Goal: Obtain resource: Download file/media

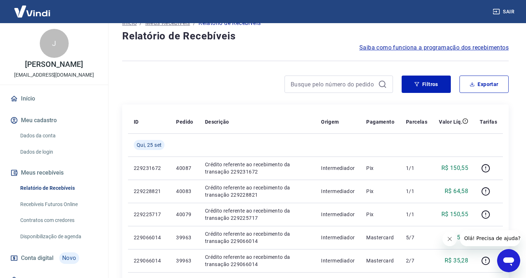
scroll to position [28, 0]
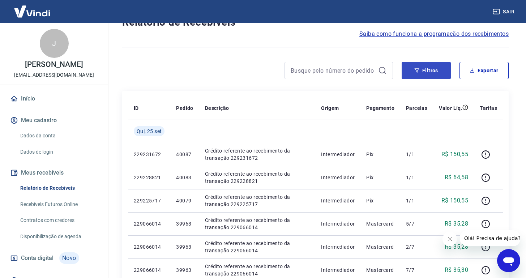
click at [425, 70] on button "Filtros" at bounding box center [425, 70] width 49 height 17
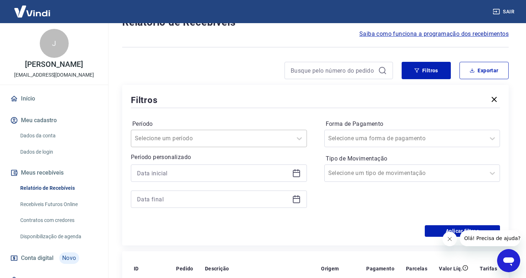
click at [216, 138] on div at bounding box center [212, 138] width 154 height 10
click at [350, 228] on div "Aplicar filtros" at bounding box center [315, 231] width 369 height 12
click at [210, 182] on div at bounding box center [219, 185] width 176 height 43
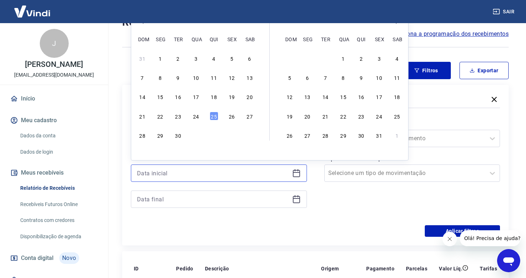
click at [207, 170] on input at bounding box center [213, 173] width 152 height 11
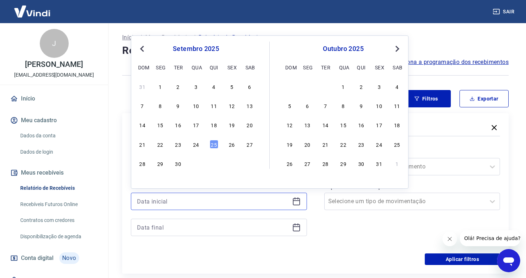
scroll to position [0, 0]
click at [140, 47] on button "Previous Month" at bounding box center [142, 48] width 9 height 9
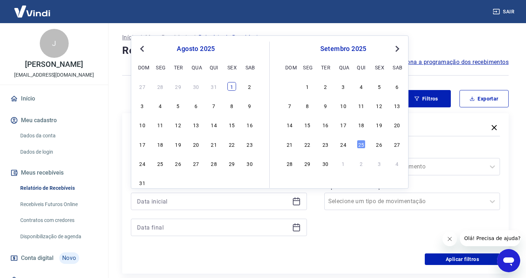
click at [235, 86] on div "1" at bounding box center [231, 86] width 9 height 9
type input "01/08/2025"
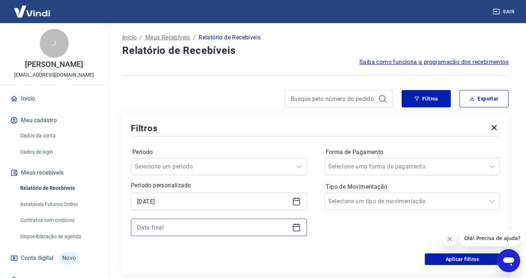
click at [212, 229] on input at bounding box center [213, 227] width 152 height 11
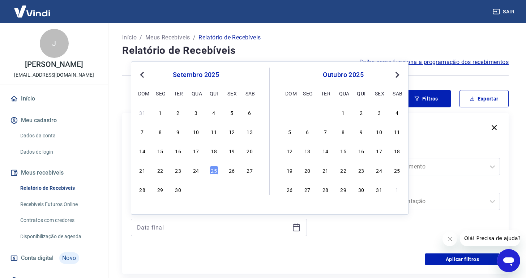
click at [141, 73] on button "Previous Month" at bounding box center [142, 74] width 9 height 9
click at [141, 206] on div "31" at bounding box center [142, 208] width 9 height 9
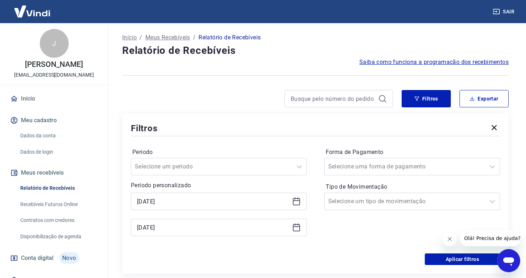
type input "31/08/2025"
click at [241, 253] on div "Aplicar filtros" at bounding box center [315, 259] width 369 height 12
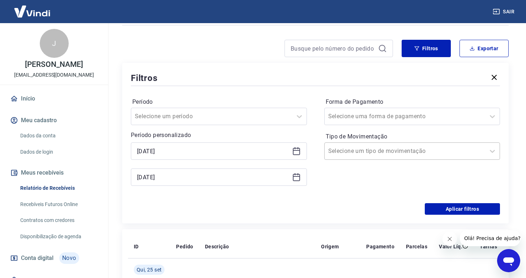
scroll to position [51, 0]
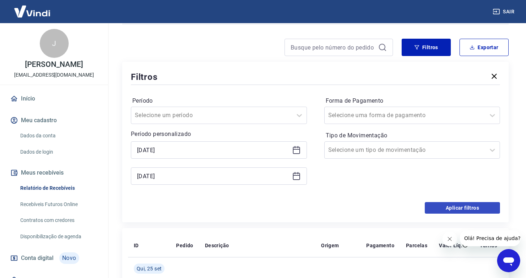
click at [461, 209] on button "Aplicar filtros" at bounding box center [461, 208] width 75 height 12
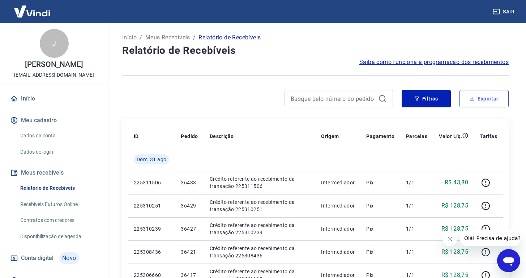
click at [489, 104] on button "Exportar" at bounding box center [483, 98] width 49 height 17
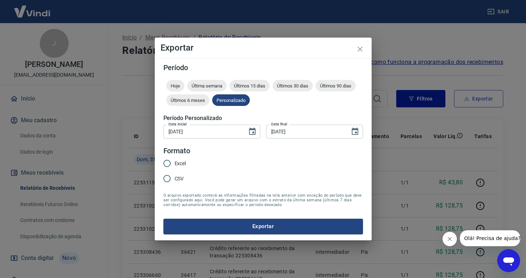
type input "01/08/2025"
type input "31/08/2025"
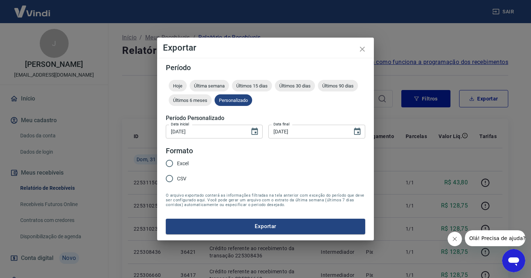
click at [177, 161] on span "Excel" at bounding box center [183, 164] width 12 height 8
click at [177, 161] on input "Excel" at bounding box center [169, 163] width 15 height 15
radio input "true"
click at [177, 179] on input "CSV" at bounding box center [169, 178] width 15 height 15
radio input "true"
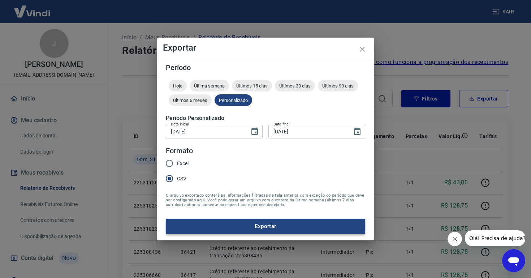
click at [246, 226] on button "Exportar" at bounding box center [265, 226] width 199 height 15
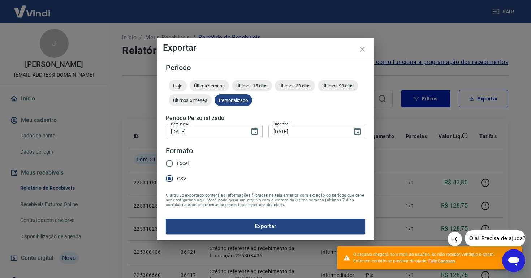
click at [445, 262] on link "Fale Conosco" at bounding box center [441, 260] width 27 height 5
click at [363, 48] on icon "close" at bounding box center [362, 49] width 9 height 9
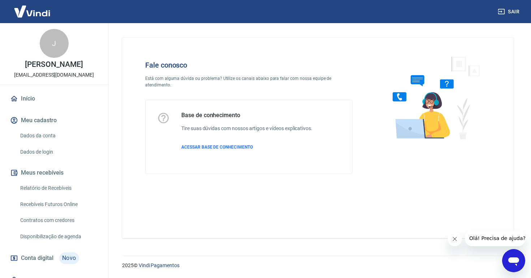
click at [513, 259] on icon "Abrir janela de mensagens" at bounding box center [513, 261] width 11 height 9
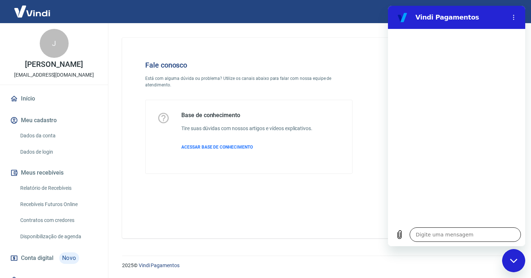
click at [457, 236] on textarea at bounding box center [465, 234] width 111 height 14
type textarea "o"
type textarea "x"
type textarea "oi"
type textarea "x"
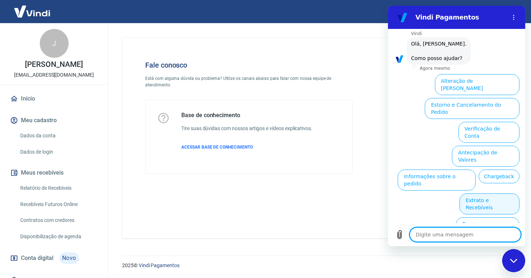
scroll to position [30, 0]
click at [492, 194] on button "Extrato e Recebíveis" at bounding box center [489, 204] width 60 height 21
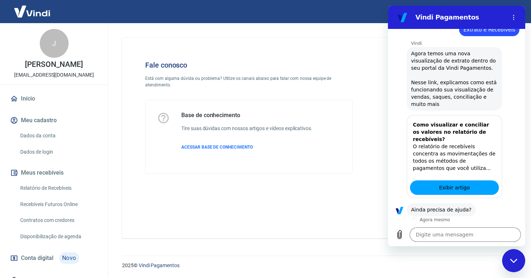
scroll to position [94, 0]
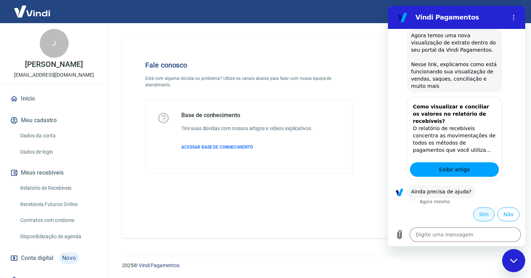
click at [476, 211] on button "Sim" at bounding box center [483, 214] width 21 height 14
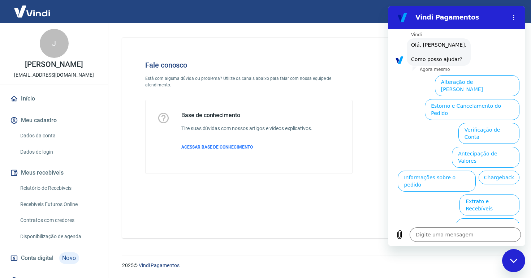
scroll to position [282, 0]
click at [482, 194] on button "Extrato e Recebíveis" at bounding box center [489, 204] width 60 height 21
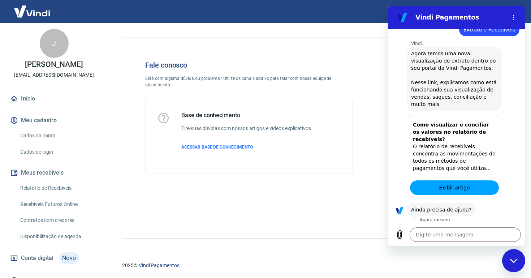
scroll to position [347, 0]
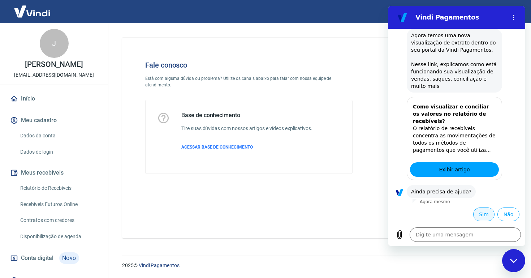
click at [478, 216] on button "Sim" at bounding box center [483, 214] width 21 height 14
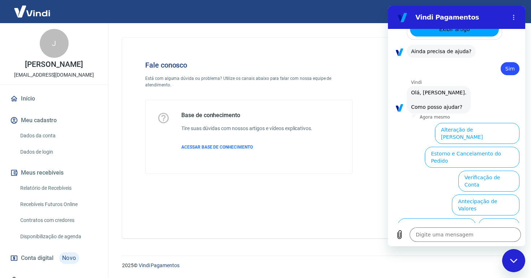
scroll to position [535, 0]
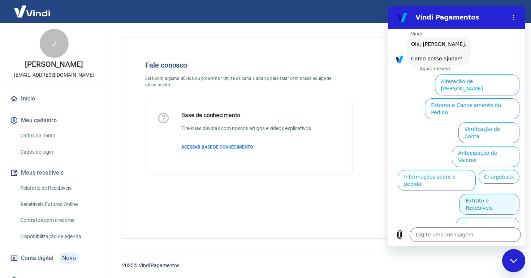
click at [470, 194] on button "Extrato e Recebíveis" at bounding box center [489, 204] width 60 height 21
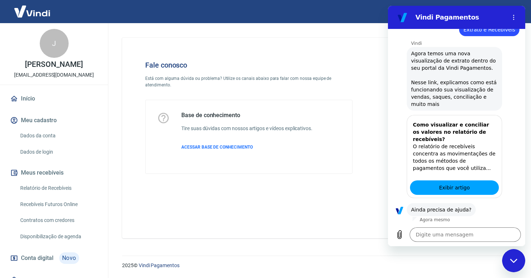
scroll to position [600, 0]
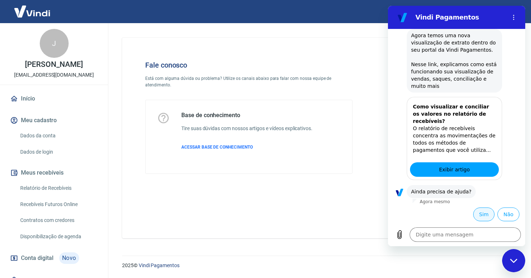
click at [473, 213] on button "Sim" at bounding box center [483, 214] width 21 height 14
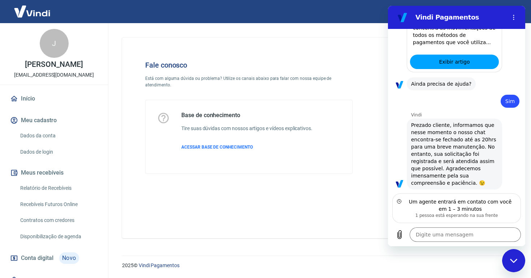
scroll to position [740, 0]
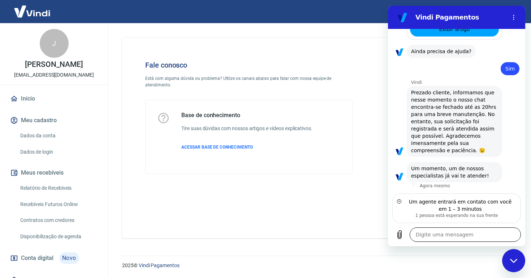
click at [461, 234] on textarea at bounding box center [465, 234] width 111 height 14
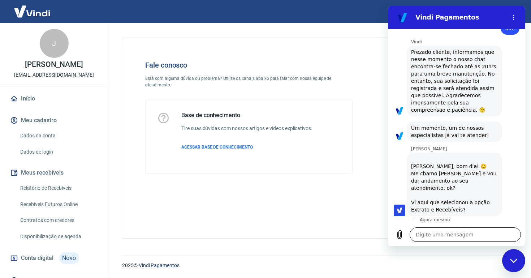
scroll to position [782, 0]
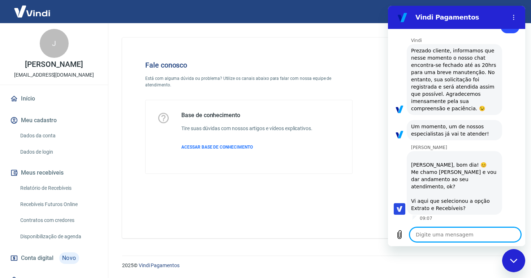
type textarea "x"
type textarea "O"
type textarea "x"
type textarea "OI"
type textarea "x"
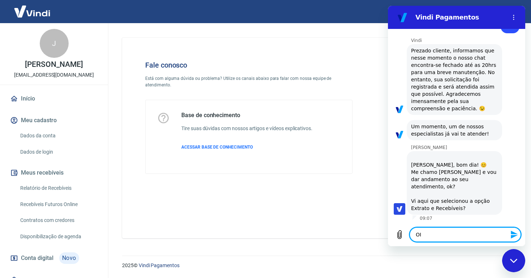
type textarea "OI"
type textarea "x"
type textarea "OI M"
type textarea "x"
type textarea "OI Ma"
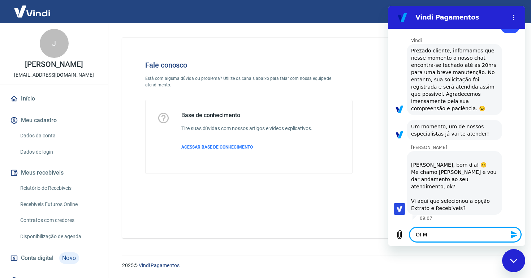
type textarea "x"
type textarea "OI Mar"
type textarea "x"
type textarea "OI Marc"
type textarea "x"
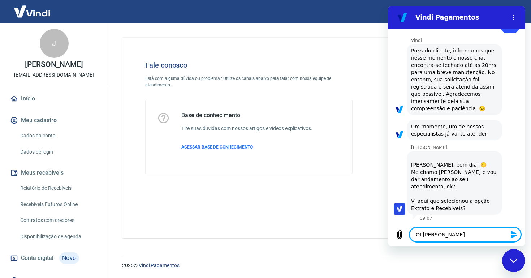
type textarea "OI Marci"
type textarea "x"
type textarea "OI Marcia"
type textarea "x"
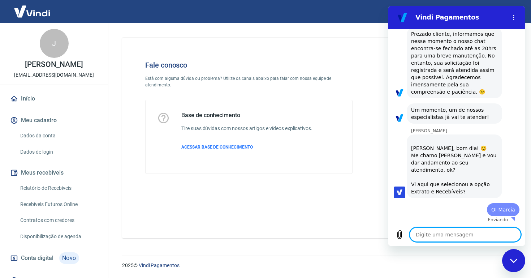
type textarea "x"
type textarea "i"
type textarea "x"
type textarea "is"
type textarea "x"
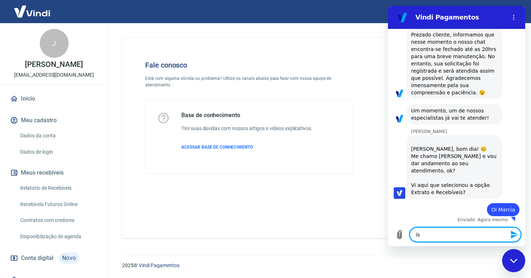
scroll to position [799, 0]
type textarea "iss"
type textarea "x"
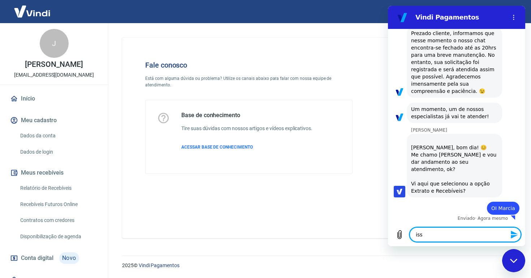
type textarea "iss,"
type textarea "x"
type textarea "iss"
type textarea "x"
type textarea "isso"
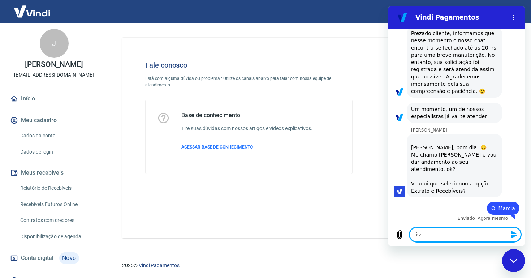
type textarea "x"
type textarea "isso,"
type textarea "x"
type textarea "isso,"
type textarea "x"
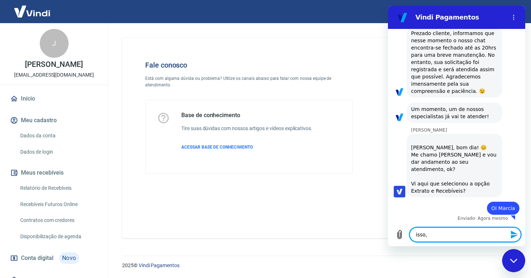
type textarea "isso, p"
type textarea "x"
type textarea "isso, pr"
type textarea "x"
type textarea "isso, pre"
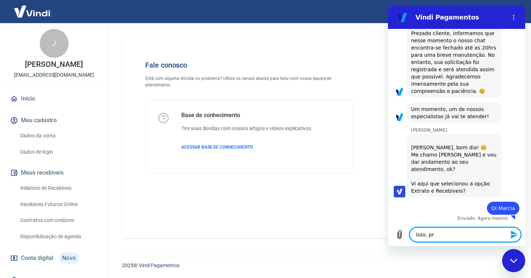
type textarea "x"
type textarea "isso, prec"
type textarea "x"
type textarea "isso, preci"
type textarea "x"
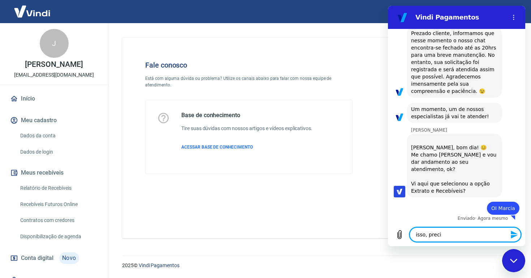
type textarea "isso, precis"
type textarea "x"
type textarea "isso, preciso"
type textarea "x"
type textarea "isso, preciso"
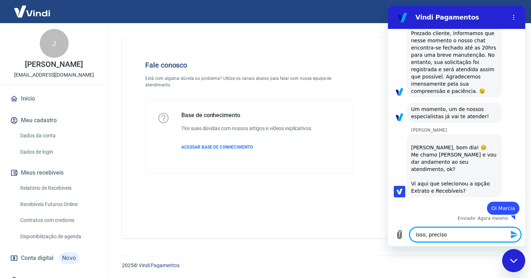
type textarea "x"
type textarea "isso, preciso d"
type textarea "x"
type textarea "isso, preciso do"
type textarea "x"
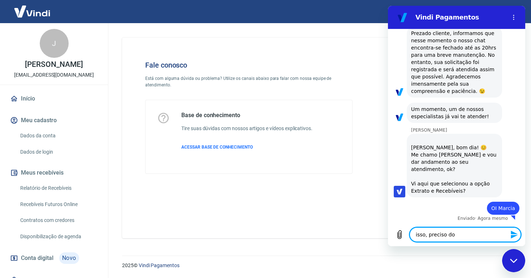
type textarea "isso, preciso do"
type textarea "x"
type textarea "isso, preciso do r"
type textarea "x"
type textarea "isso, preciso do re"
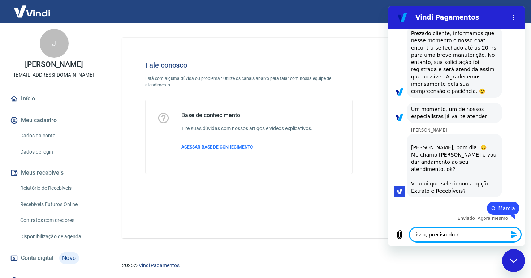
type textarea "x"
type textarea "isso, preciso do r"
type textarea "x"
type textarea "isso, preciso do"
type textarea "x"
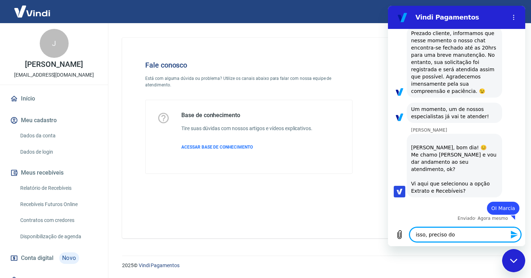
type textarea "isso, preciso do e"
type textarea "x"
type textarea "isso, preciso do ex"
type textarea "x"
type textarea "isso, preciso do ext"
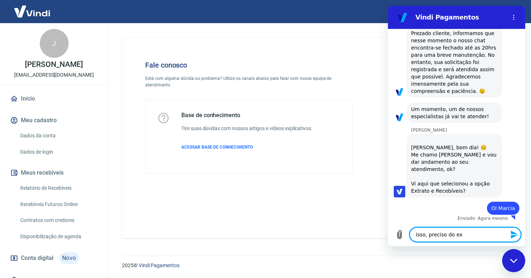
type textarea "x"
type textarea "isso, preciso do extr"
type textarea "x"
type textarea "isso, preciso do extra"
type textarea "x"
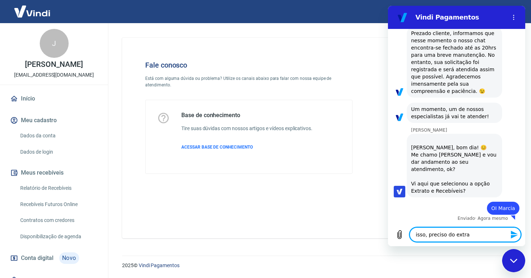
type textarea "isso, preciso do extrat"
type textarea "x"
type textarea "isso, preciso do extrato"
type textarea "x"
type textarea "isso, preciso do extrato"
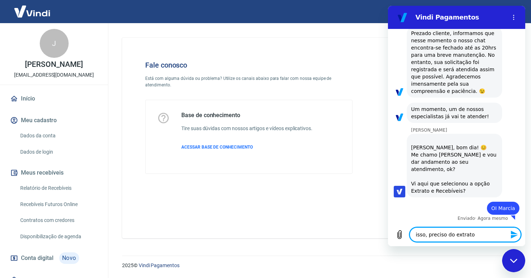
type textarea "x"
type textarea "isso, preciso do extrato d"
type textarea "x"
type textarea "isso, preciso do extrato do"
type textarea "x"
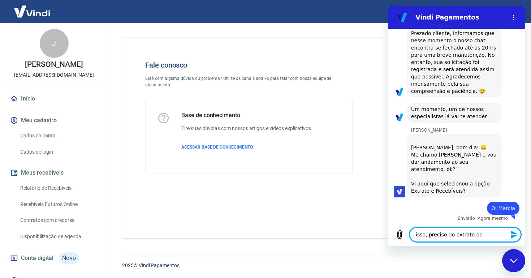
type textarea "isso, preciso do extrato do"
type textarea "x"
type textarea "isso, preciso do extrato do m"
type textarea "x"
type textarea "isso, preciso do extrato do me"
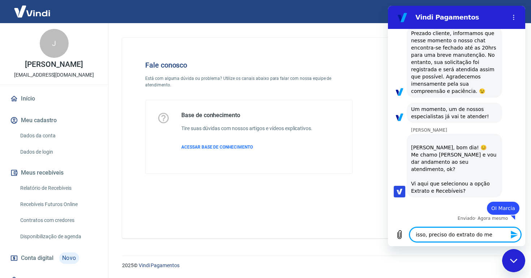
type textarea "x"
type textarea "isso, preciso do extrato do m"
type textarea "x"
type textarea "isso, preciso do extrato do mˆ"
type textarea "x"
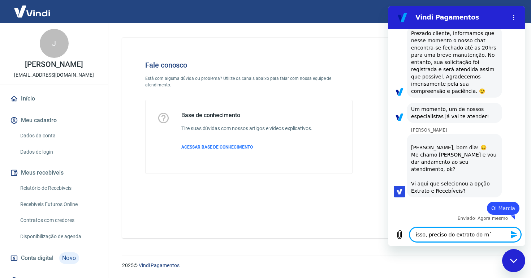
type textarea "isso, preciso do extrato do mê"
type textarea "x"
type textarea "isso, preciso do extrato do mês"
type textarea "x"
type textarea "isso, preciso do extrato do mês"
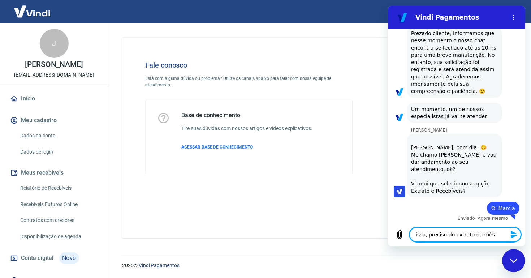
type textarea "x"
type textarea "isso, preciso do extrato do mês d"
type textarea "x"
type textarea "isso, preciso do extrato do mês de"
type textarea "x"
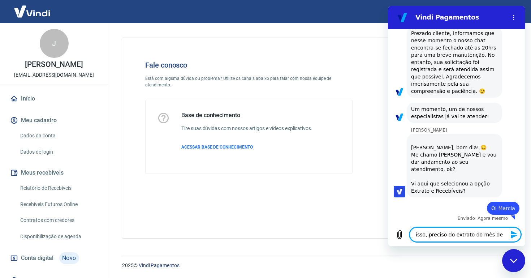
type textarea "isso, preciso do extrato do mês de"
type textarea "x"
type textarea "isso, preciso do extrato do mês de a"
type textarea "x"
type textarea "isso, preciso do extrato do mês de aa"
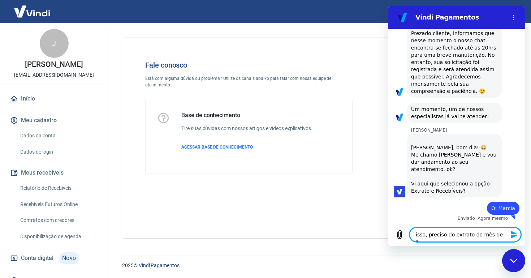
type textarea "x"
type textarea "isso, preciso do extrato do mês de aag"
type textarea "x"
type textarea "isso, preciso do extrato do mês de aa"
type textarea "x"
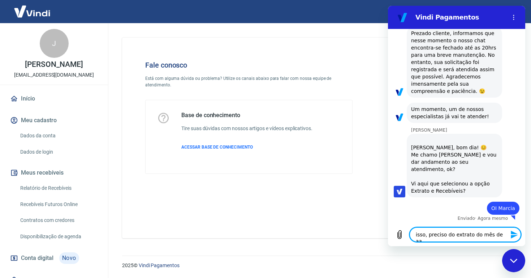
type textarea "isso, preciso do extrato do mês de a"
type textarea "x"
type textarea "isso, preciso do extrato do mês de ag"
type textarea "x"
type textarea "isso, preciso do extrato do mês de ago"
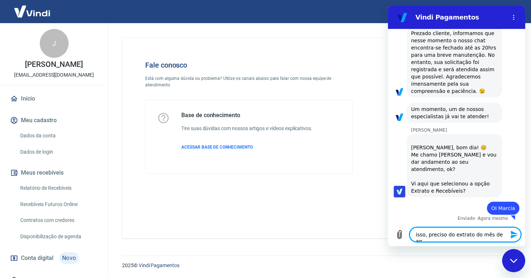
type textarea "x"
type textarea "isso, preciso do extrato do mês de agos"
type textarea "x"
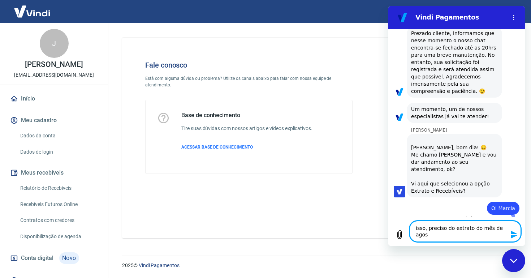
type textarea "isso, preciso do extrato do mês de agost"
type textarea "x"
type textarea "isso, preciso do extrato do mês de agosto"
type textarea "x"
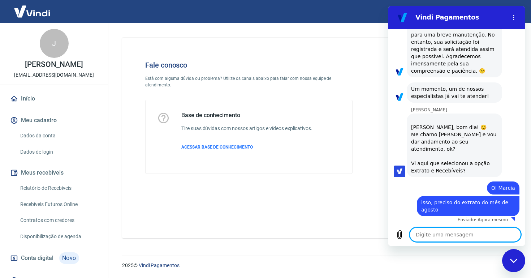
type textarea "x"
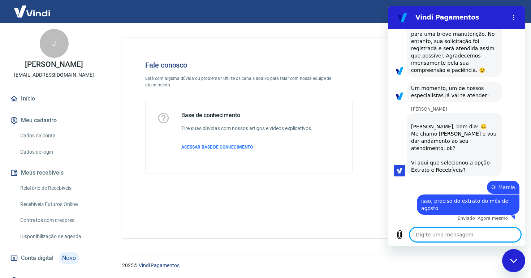
type textarea "j"
type textarea "x"
type textarea "j'"
type textarea "x"
type textarea "já"
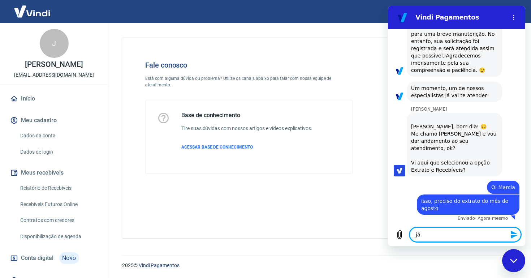
type textarea "x"
type textarea "já"
type textarea "x"
type textarea "já s"
type textarea "x"
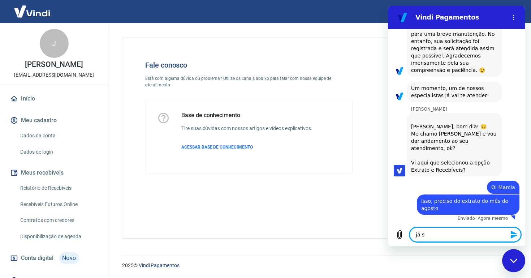
type textarea "já so"
type textarea "x"
type textarea "já sol"
type textarea "x"
type textarea "já soli"
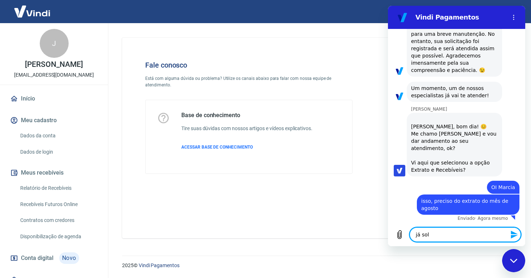
type textarea "x"
type textarea "já solic"
type textarea "x"
type textarea "já solici"
type textarea "x"
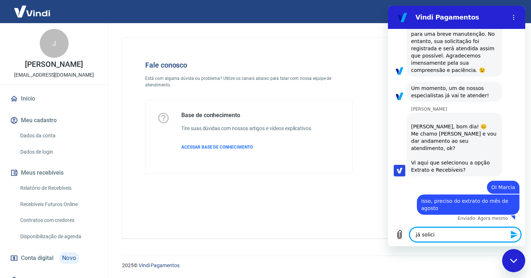
type textarea "já solicit"
type textarea "x"
type textarea "já solicite"
type textarea "x"
type textarea "já solicitei"
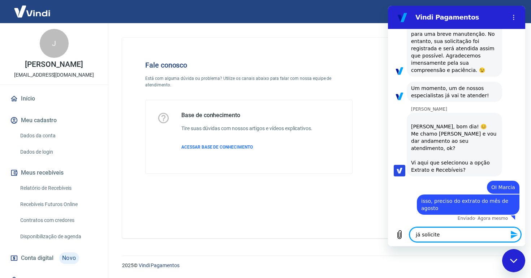
type textarea "x"
type textarea "já solicite"
type textarea "x"
type textarea "já solicit"
type textarea "x"
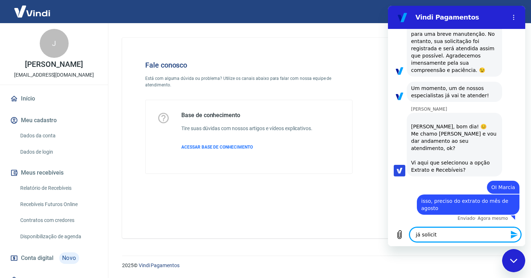
type textarea "já solici"
type textarea "x"
type textarea "já solic"
type textarea "x"
type textarea "já soli"
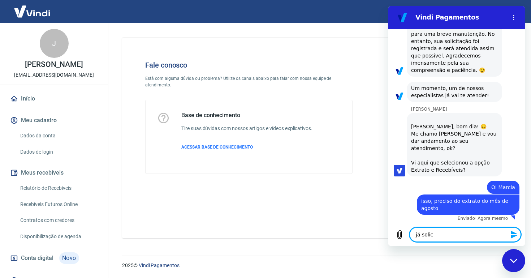
type textarea "x"
type textarea "já sol"
type textarea "x"
type textarea "já so"
type textarea "x"
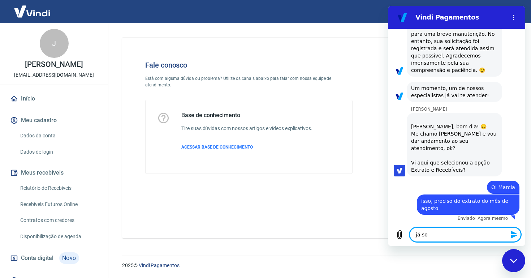
type textarea "já s"
type textarea "x"
type textarea "já"
type textarea "x"
type textarea "já t"
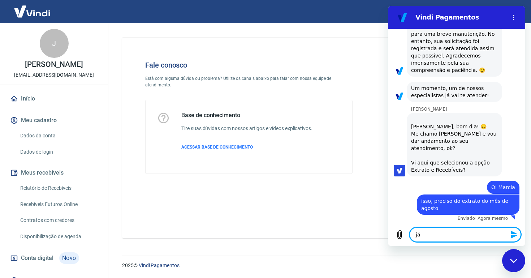
type textarea "x"
type textarea "já te"
type textarea "x"
type textarea "já ten"
type textarea "x"
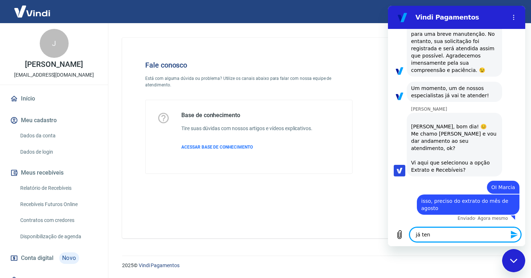
type textarea "já tent"
type textarea "x"
type textarea "já tente"
type textarea "x"
type textarea "já tentei"
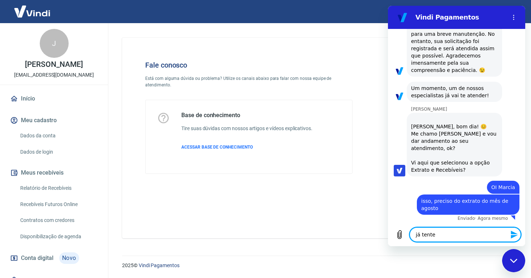
type textarea "x"
type textarea "já tentei"
type textarea "x"
type textarea "já tentei e"
type textarea "x"
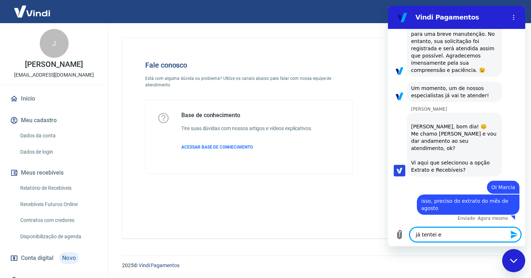
type textarea "já tentei ex"
type textarea "x"
type textarea "já tentei exp"
type textarea "x"
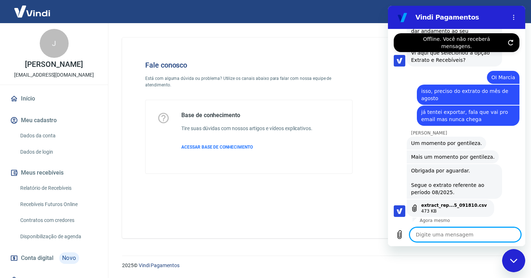
scroll to position [931, 0]
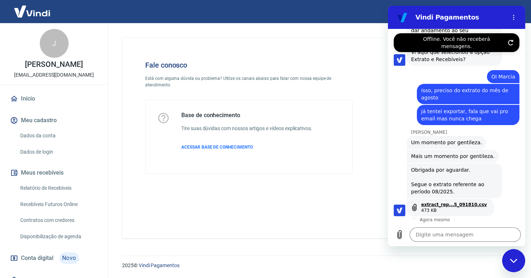
click at [441, 205] on link "extract_rep...5_091810.csv" at bounding box center [454, 205] width 66 height 6
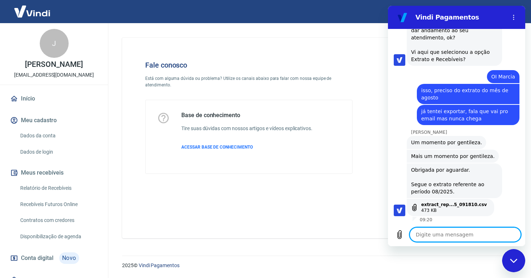
click at [447, 233] on textarea at bounding box center [465, 234] width 111 height 14
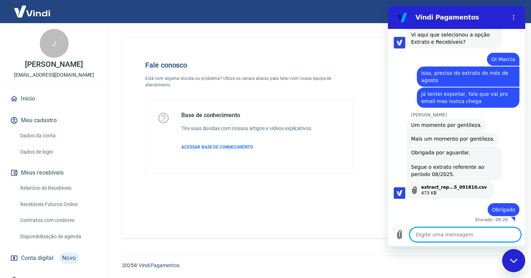
scroll to position [949, 0]
